Goal: Task Accomplishment & Management: Manage account settings

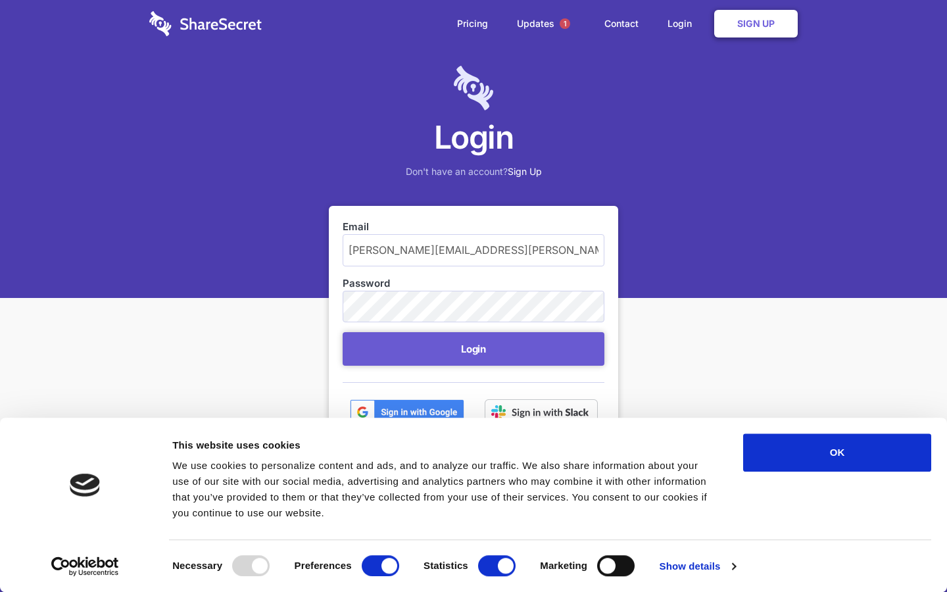
scroll to position [53, 0]
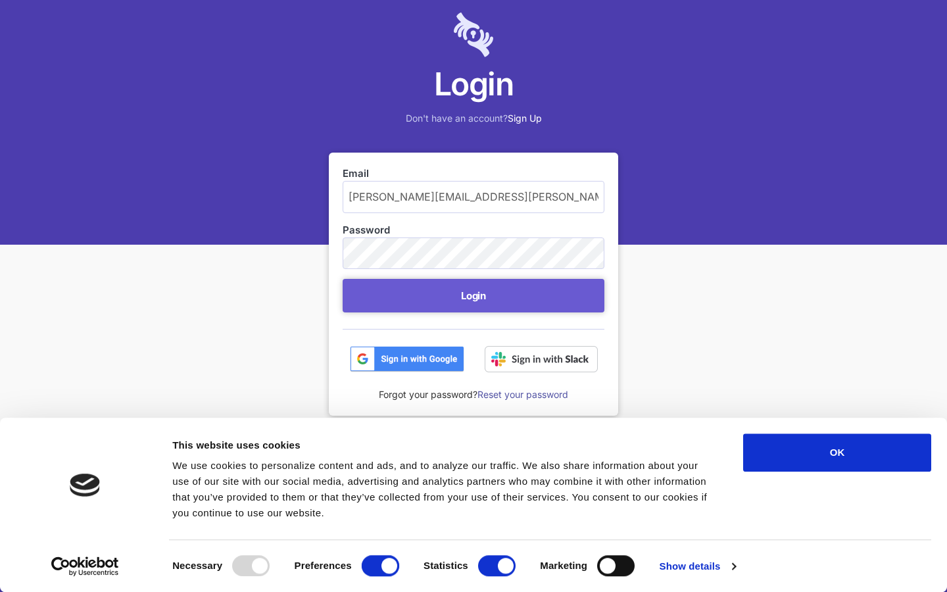
click at [380, 565] on input "Preferences" at bounding box center [380, 565] width 37 height 21
checkbox input "false"
click at [496, 565] on input "Statistics" at bounding box center [496, 565] width 37 height 21
checkbox input "false"
click at [615, 565] on input "Marketing" at bounding box center [615, 565] width 37 height 21
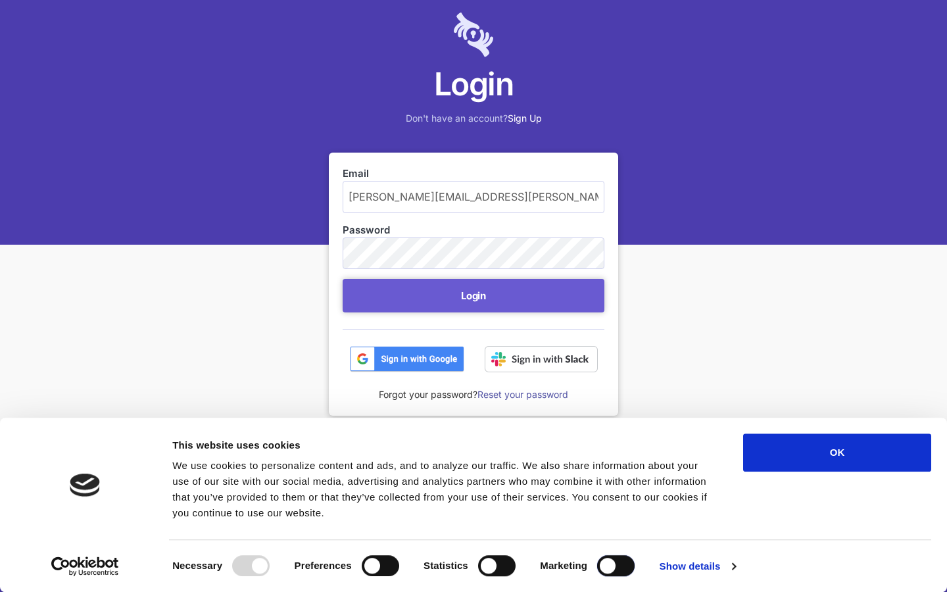
checkbox input "true"
click at [473, 197] on input "[PERSON_NAME][EMAIL_ADDRESS][PERSON_NAME][DOMAIN_NAME]" at bounding box center [474, 197] width 262 height 32
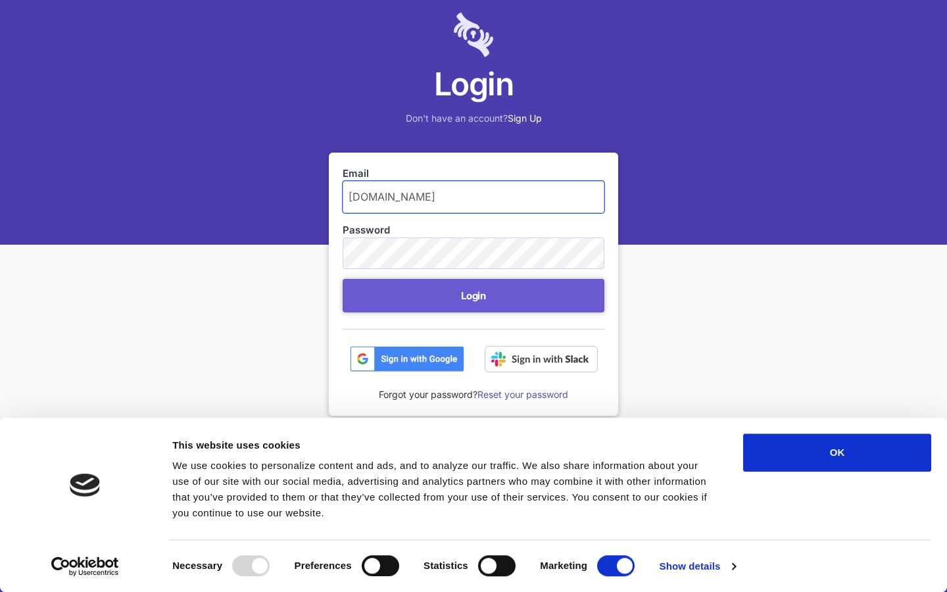
type input "[DOMAIN_NAME]"
type input "[PERSON_NAME][EMAIL_ADDRESS][PERSON_NAME][DOMAIN_NAME]"
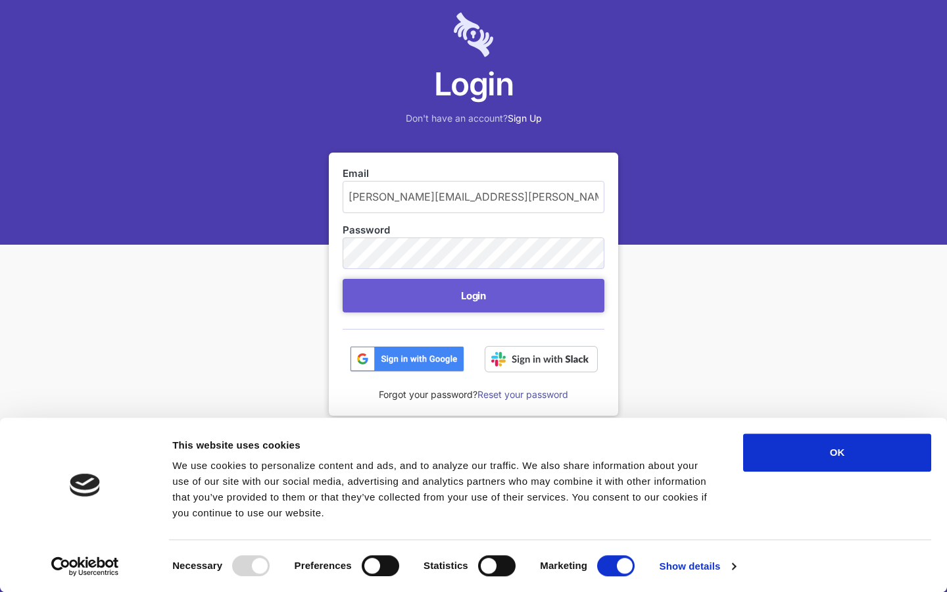
scroll to position [11, 0]
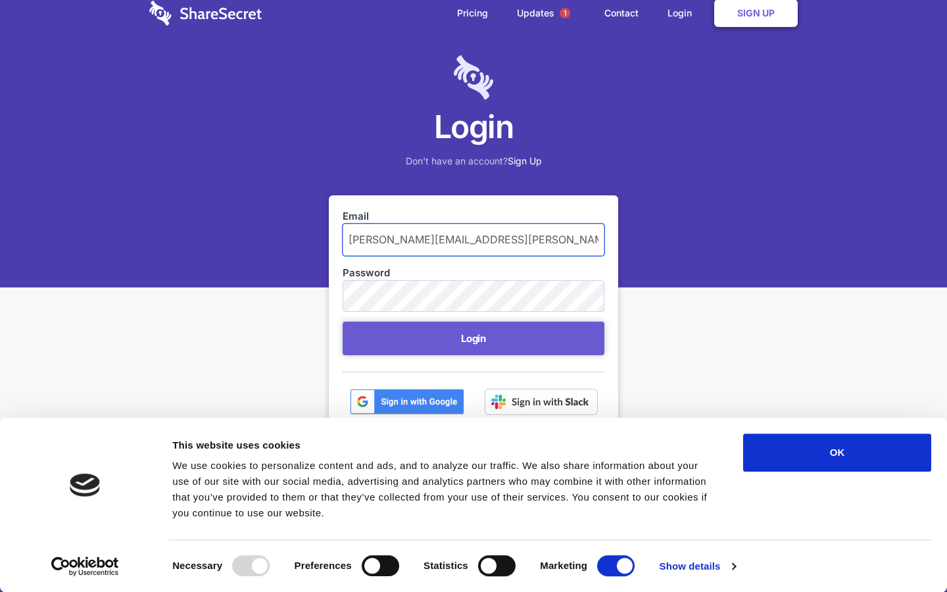
click at [343, 322] on button "Login" at bounding box center [474, 339] width 262 height 34
